Goal: Task Accomplishment & Management: Use online tool/utility

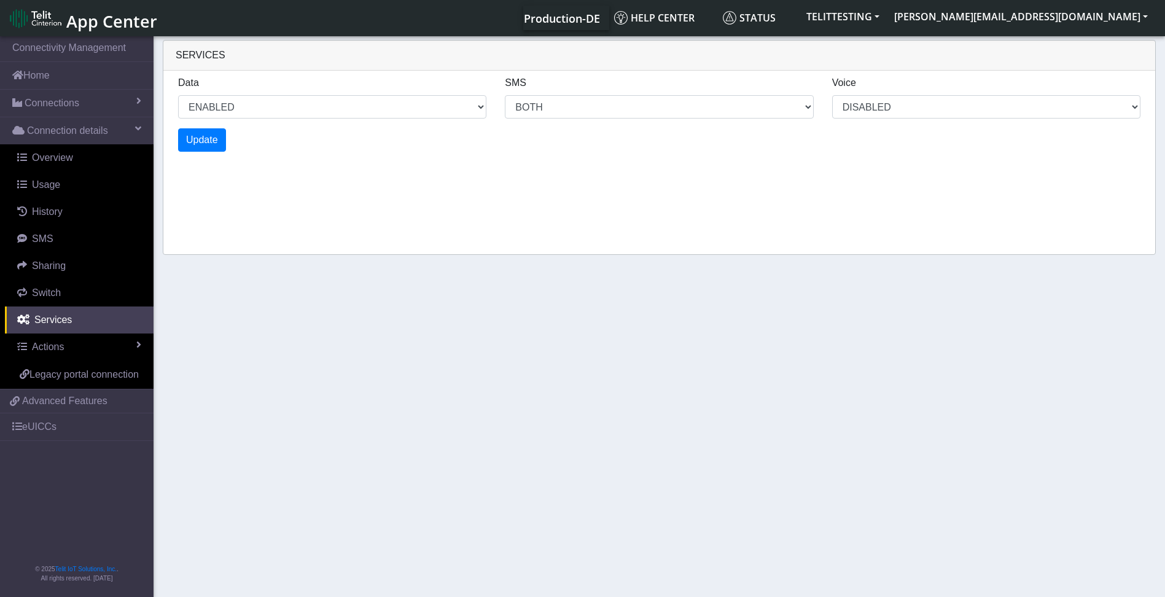
select select "26: 6"
click at [53, 320] on span "Services" at bounding box center [52, 319] width 37 height 10
click at [1132, 110] on select "DISABLED" at bounding box center [986, 106] width 308 height 23
click at [46, 158] on span "Overview" at bounding box center [52, 157] width 41 height 10
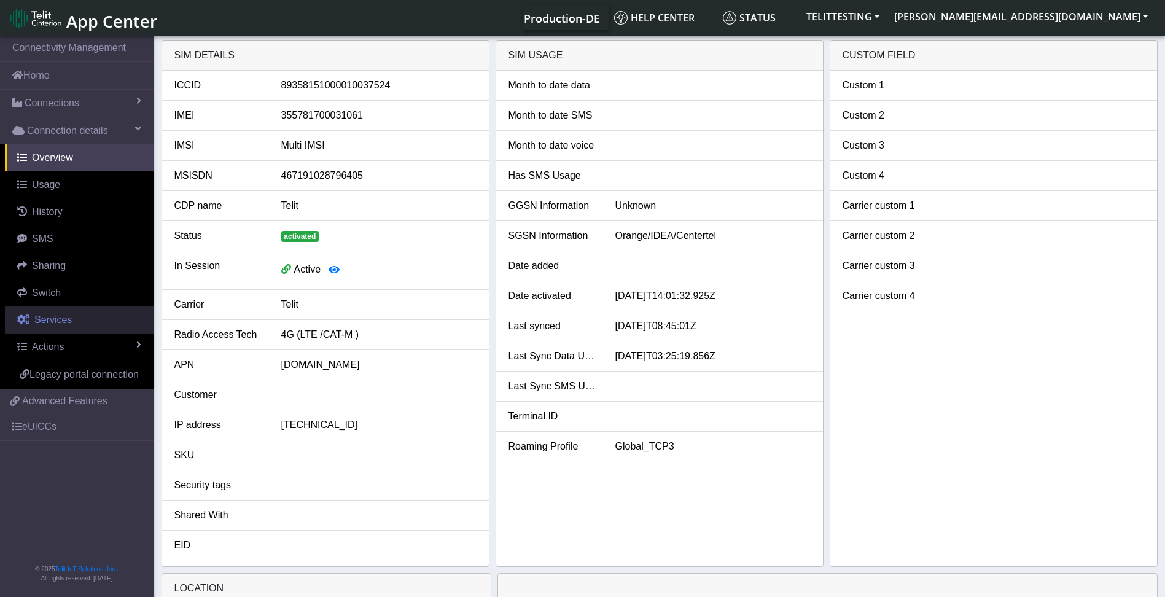
click at [53, 322] on span "Services" at bounding box center [52, 319] width 37 height 10
select select "2: 6"
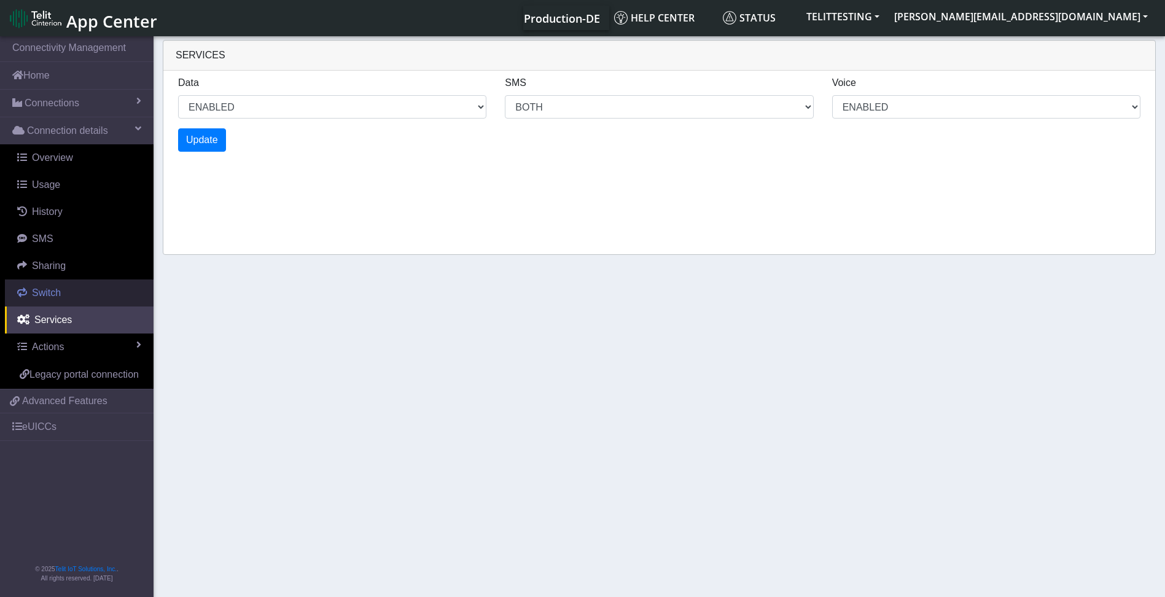
click at [42, 289] on span "Switch" at bounding box center [46, 292] width 29 height 10
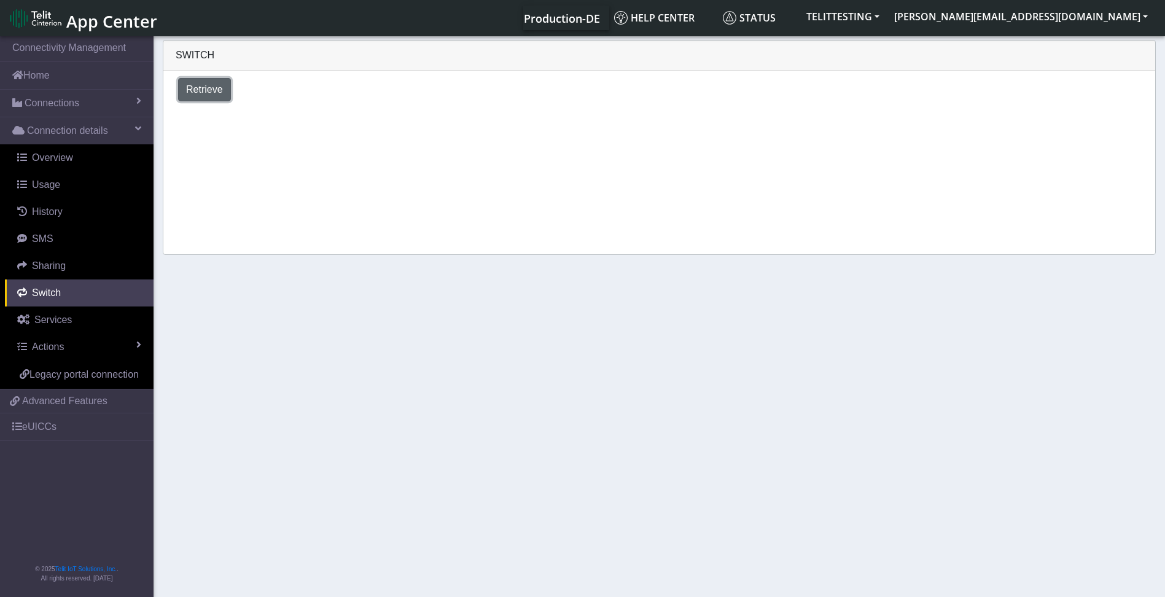
click at [201, 85] on span "Retrieve" at bounding box center [204, 89] width 37 height 10
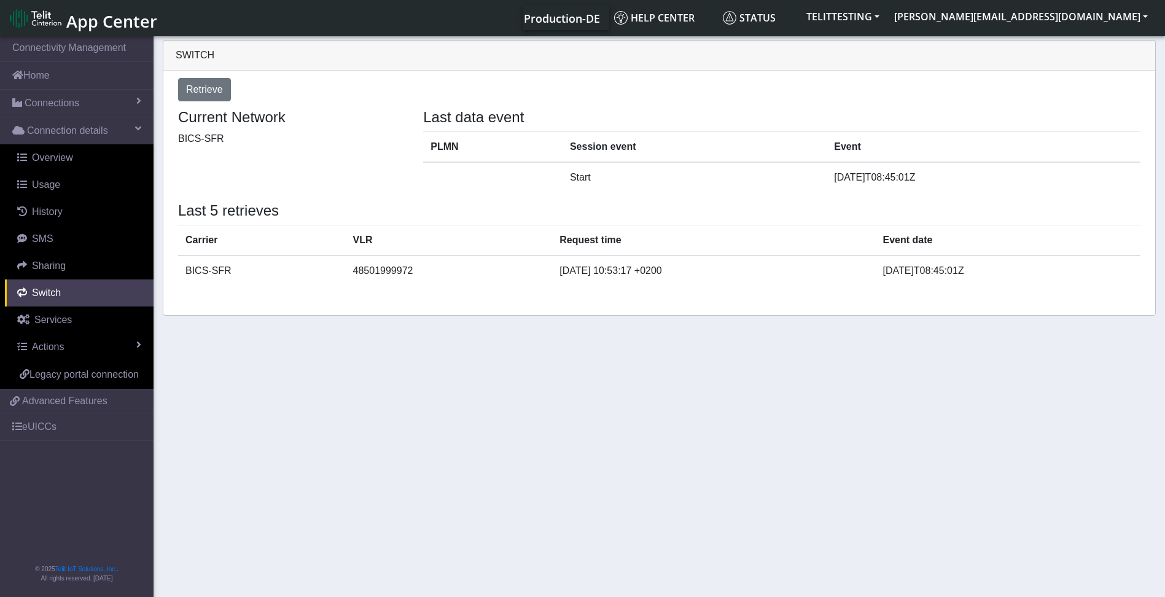
select select "[GEOGRAPHIC_DATA]"
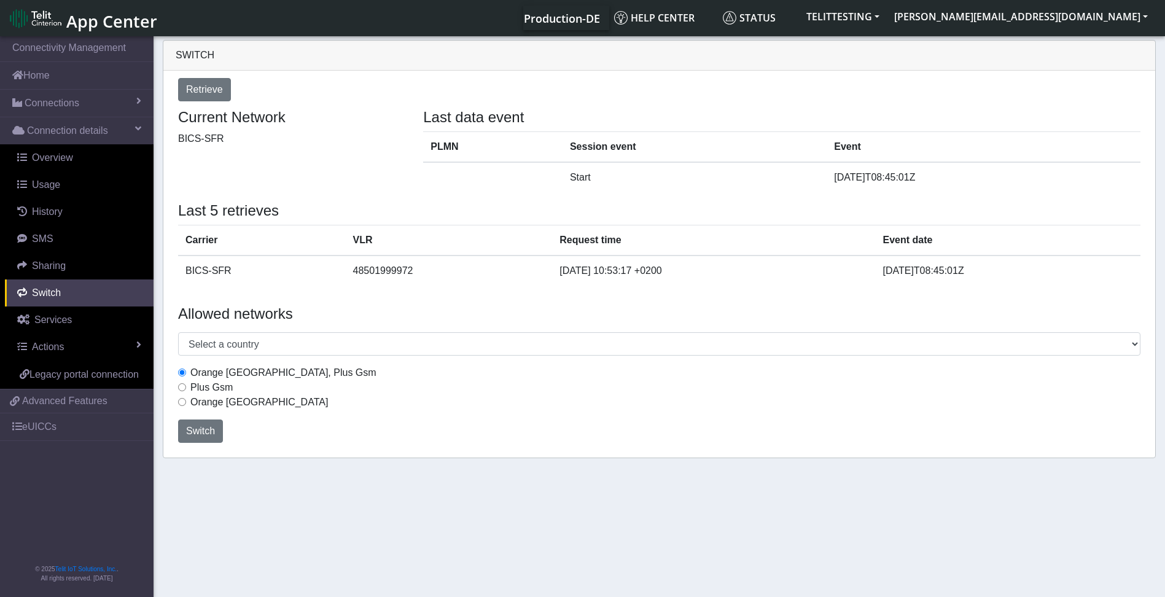
click at [184, 392] on div "Plus Gsm" at bounding box center [659, 387] width 962 height 15
click at [182, 386] on input "Plus Gsm" at bounding box center [182, 387] width 8 height 8
radio input "true"
click at [199, 432] on span "Switch" at bounding box center [200, 431] width 29 height 10
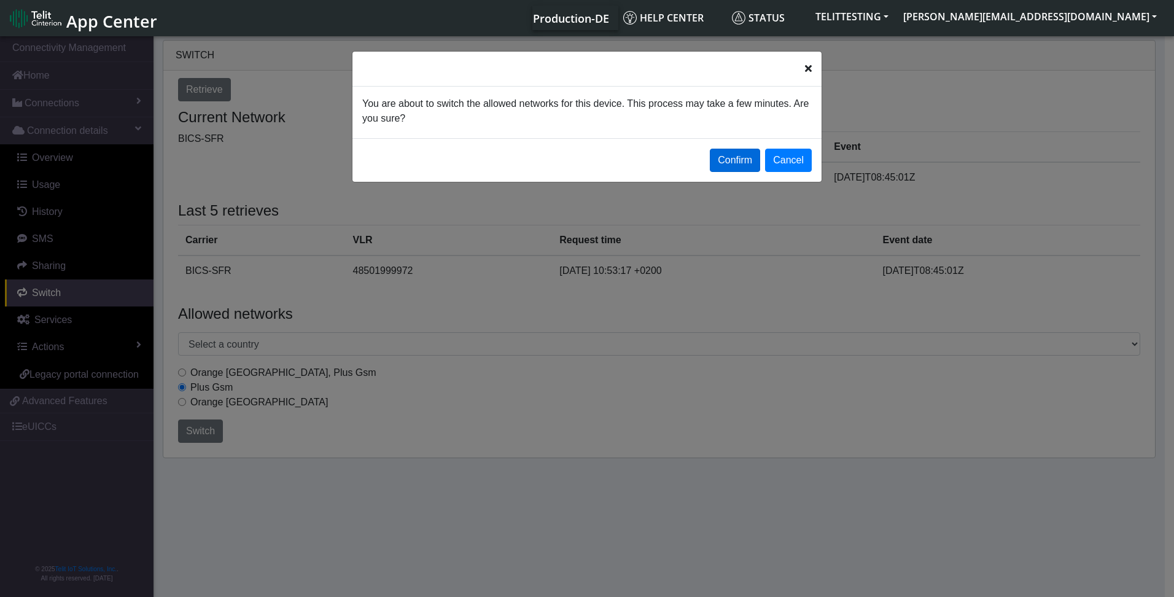
click at [736, 157] on button "Confirm" at bounding box center [735, 160] width 50 height 23
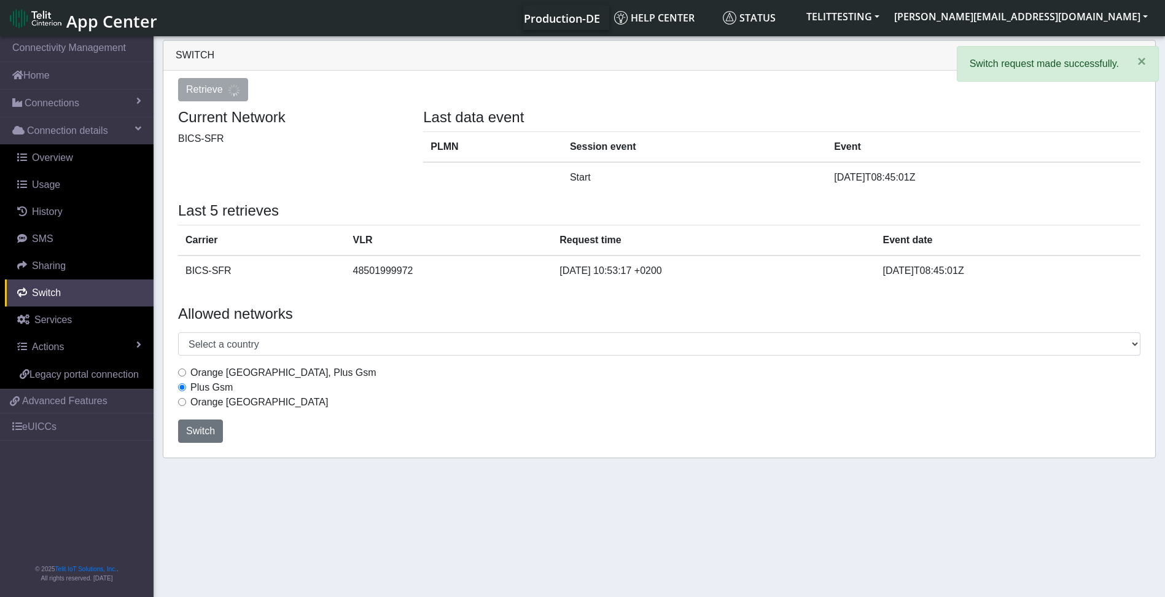
select select "[GEOGRAPHIC_DATA]"
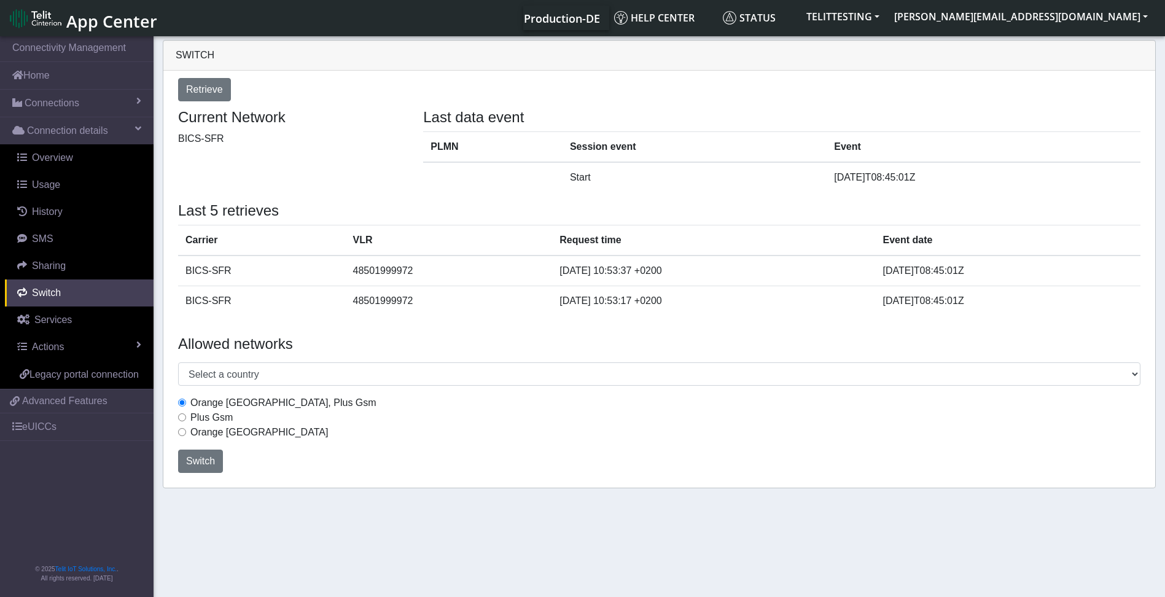
click at [182, 418] on input "Plus Gsm" at bounding box center [182, 417] width 8 height 8
radio input "true"
click at [196, 461] on span "Switch" at bounding box center [200, 461] width 29 height 10
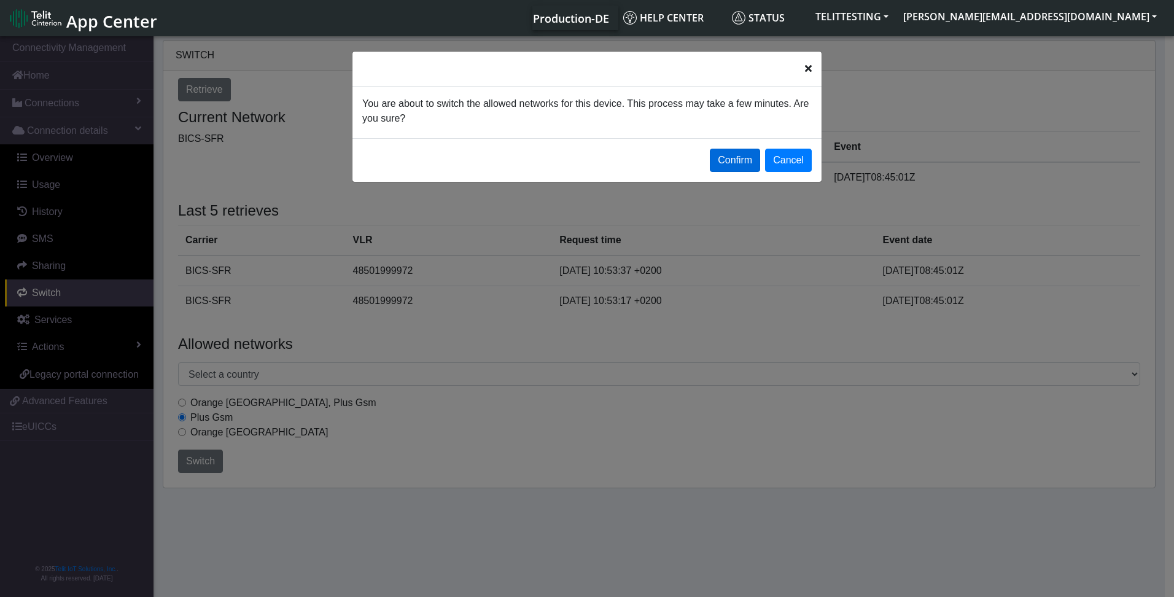
click at [729, 162] on button "Confirm" at bounding box center [735, 160] width 50 height 23
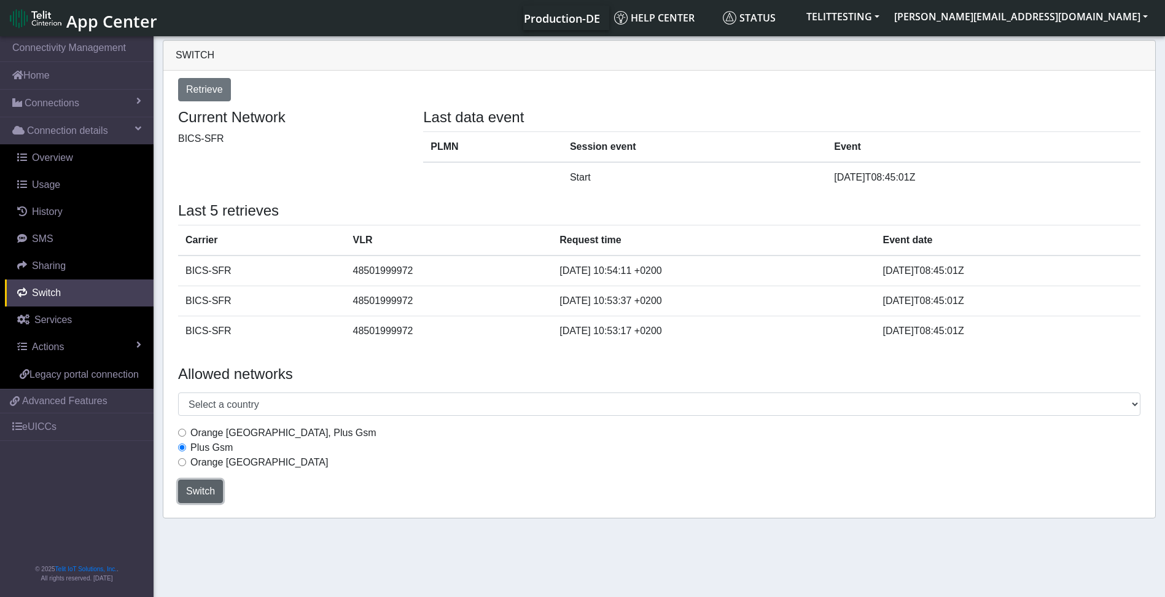
click at [207, 482] on button "Switch" at bounding box center [200, 491] width 45 height 23
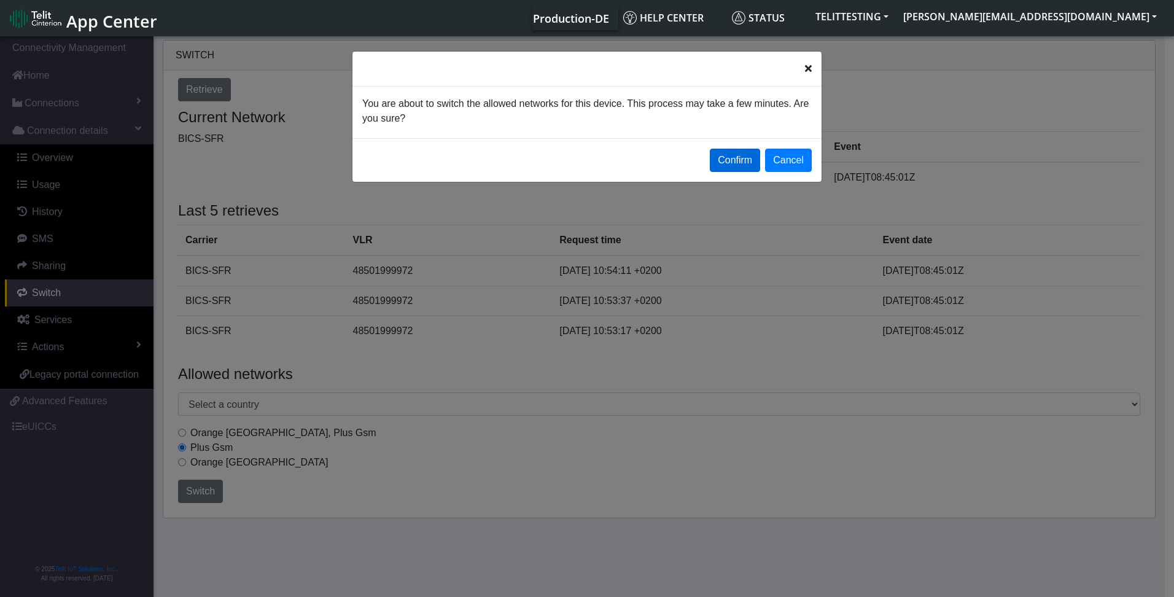
click at [740, 155] on button "Confirm" at bounding box center [735, 160] width 50 height 23
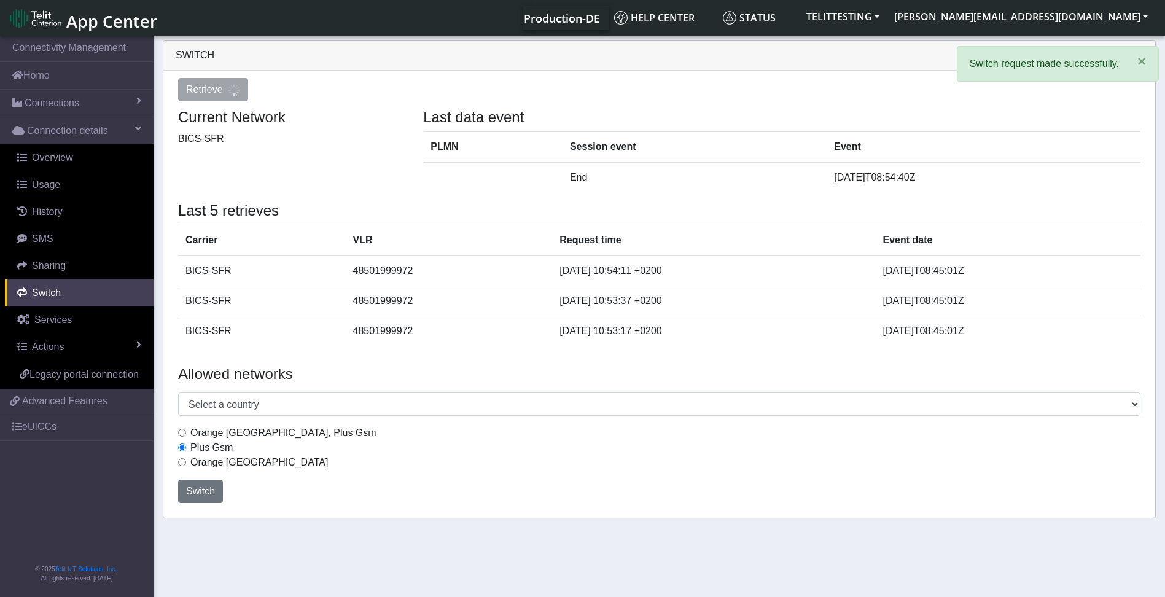
select select "[GEOGRAPHIC_DATA]"
